Goal: Task Accomplishment & Management: Use online tool/utility

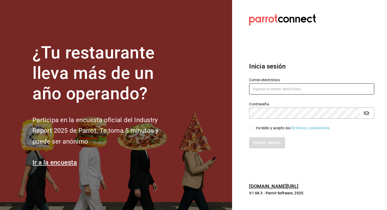
type input "[EMAIL_ADDRESS][PERSON_NAME][DOMAIN_NAME]"
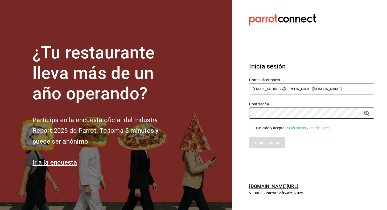
click at [252, 132] on div "Iniciar sesión" at bounding box center [308, 140] width 131 height 18
click at [252, 127] on input "He leído y acepto los Términos y condiciones." at bounding box center [251, 128] width 5 height 5
checkbox input "true"
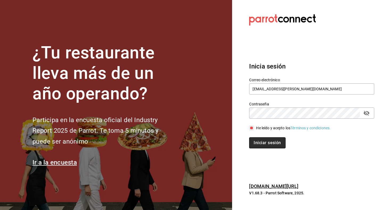
click at [255, 143] on button "Iniciar sesión" at bounding box center [267, 143] width 36 height 11
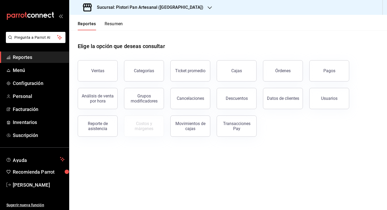
click at [169, 6] on h3 "Sucursal: Pistori Pan Artesanal (Puebla)" at bounding box center [148, 7] width 111 height 6
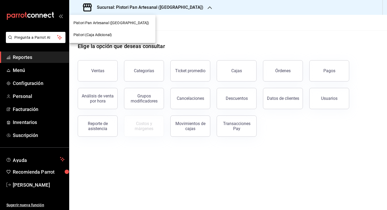
click at [110, 32] on div "Pistori (Caja Adicional)" at bounding box center [112, 35] width 86 height 12
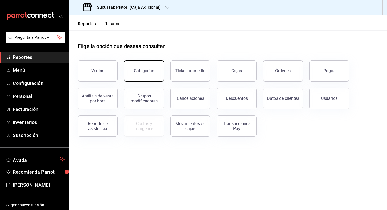
click at [158, 72] on button "Categorías" at bounding box center [144, 70] width 40 height 21
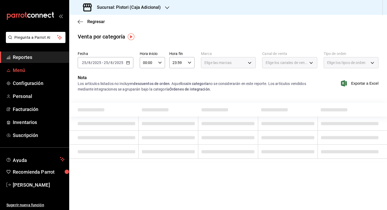
click at [27, 68] on span "Menú" at bounding box center [39, 70] width 52 height 7
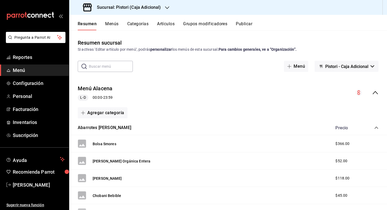
click at [112, 25] on button "Menús" at bounding box center [111, 25] width 13 height 9
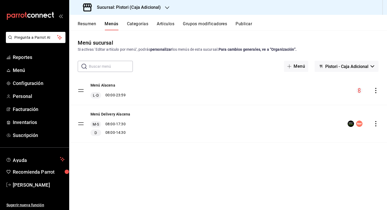
click at [144, 21] on div "Resumen Menús Categorías Artículos Grupos modificadores Publicar" at bounding box center [228, 22] width 318 height 15
click at [86, 23] on button "Resumen" at bounding box center [87, 25] width 18 height 9
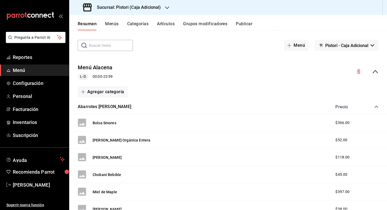
scroll to position [22, 0]
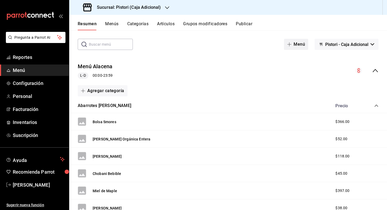
click at [298, 44] on button "Menú" at bounding box center [296, 44] width 24 height 11
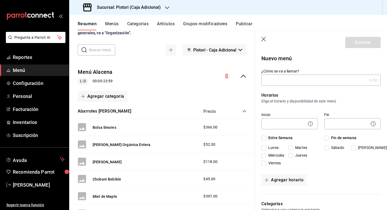
click at [264, 40] on icon "button" at bounding box center [263, 39] width 5 height 5
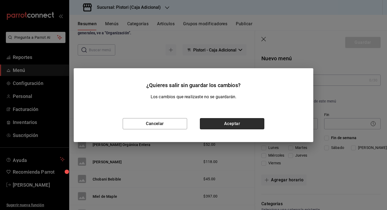
click at [218, 123] on button "Aceptar" at bounding box center [232, 123] width 64 height 11
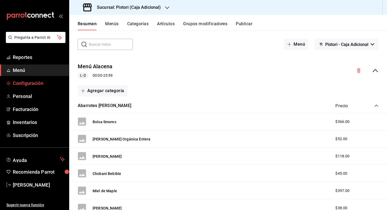
click at [19, 85] on span "Configuración" at bounding box center [39, 83] width 52 height 7
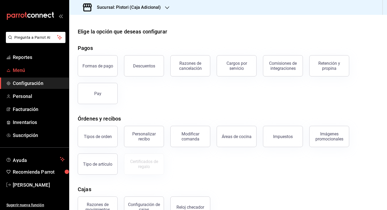
click at [18, 71] on span "Menú" at bounding box center [39, 70] width 52 height 7
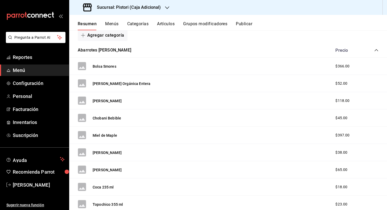
scroll to position [78, 0]
click at [167, 22] on button "Artículos" at bounding box center [166, 25] width 18 height 9
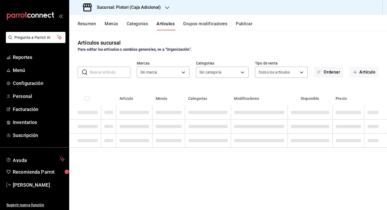
type input "1279639e-4e82-4420-8ec0-6314dbcb9d15"
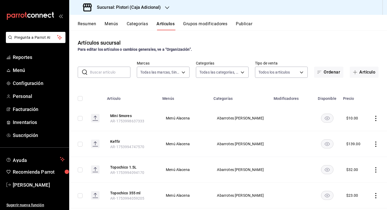
type input "5a66e8b0-9d91-4694-836f-e8560b5b4169,8f929bca-60b5-48b0-8587-d122b65473a6,6f2a1…"
click at [357, 72] on icon "button" at bounding box center [355, 72] width 4 height 4
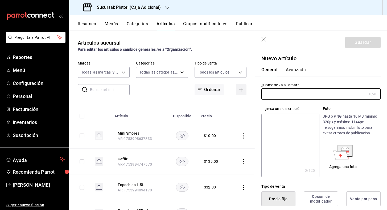
type input "AR-1756173313620"
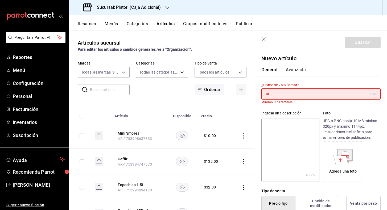
type input "C"
type input "B"
type input "G"
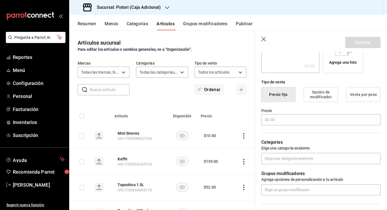
scroll to position [106, 0]
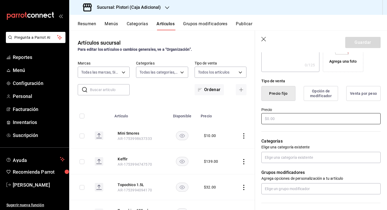
type input "Gomitas"
click at [297, 121] on input "text" at bounding box center [320, 118] width 119 height 11
